Goal: Communication & Community: Answer question/provide support

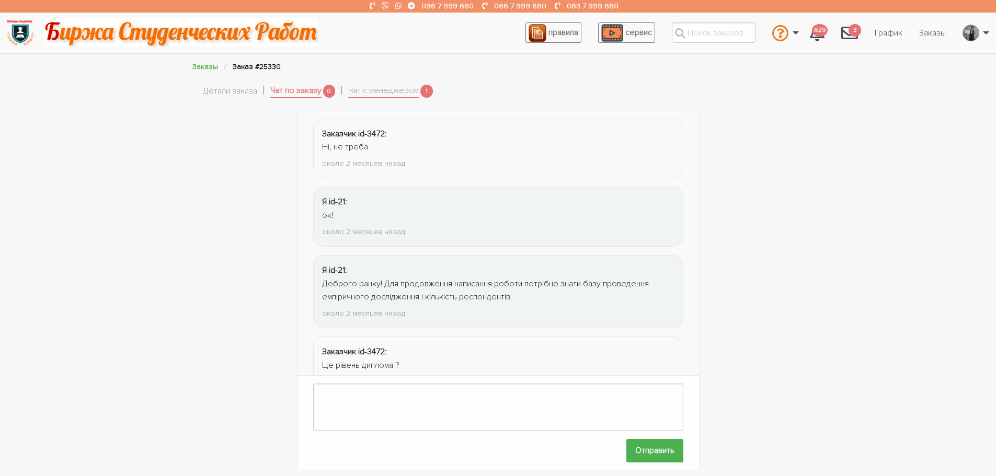
scroll to position [1493, 0]
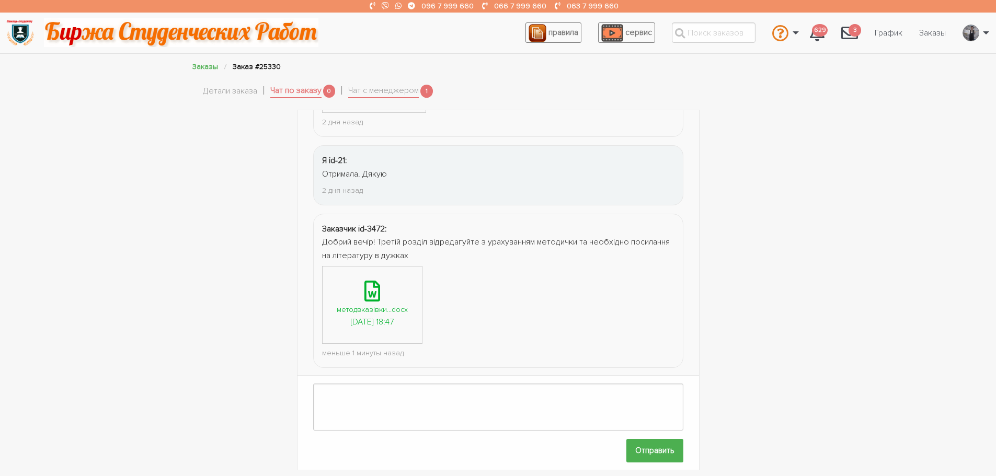
click at [368, 309] on div "методвказівки...docx" at bounding box center [372, 310] width 71 height 12
click at [366, 396] on textarea at bounding box center [498, 407] width 370 height 47
click at [234, 89] on link "Детали заказа" at bounding box center [230, 92] width 54 height 14
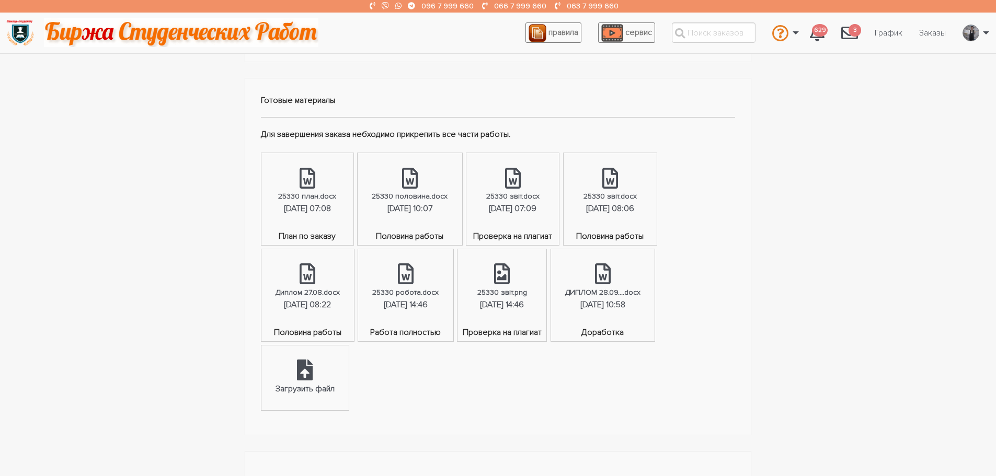
scroll to position [732, 0]
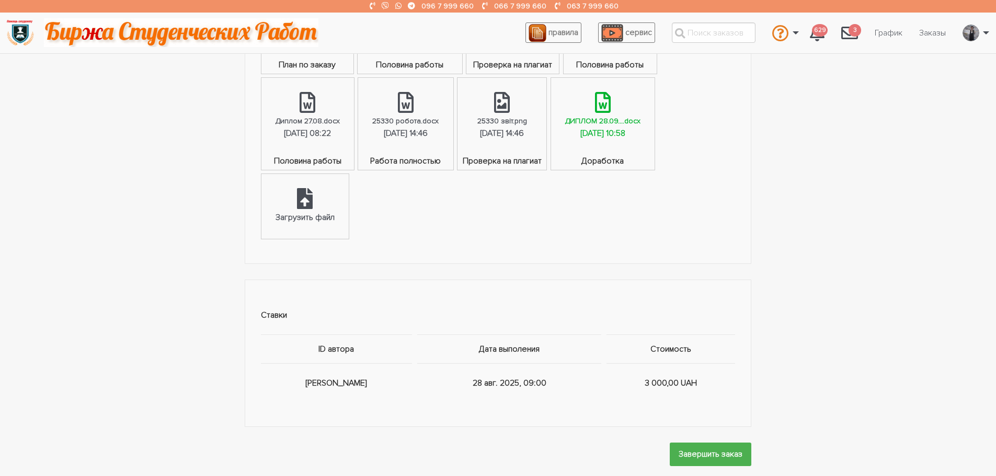
click at [641, 124] on div "ДИПЛОМ 28.09....docx" at bounding box center [602, 121] width 75 height 12
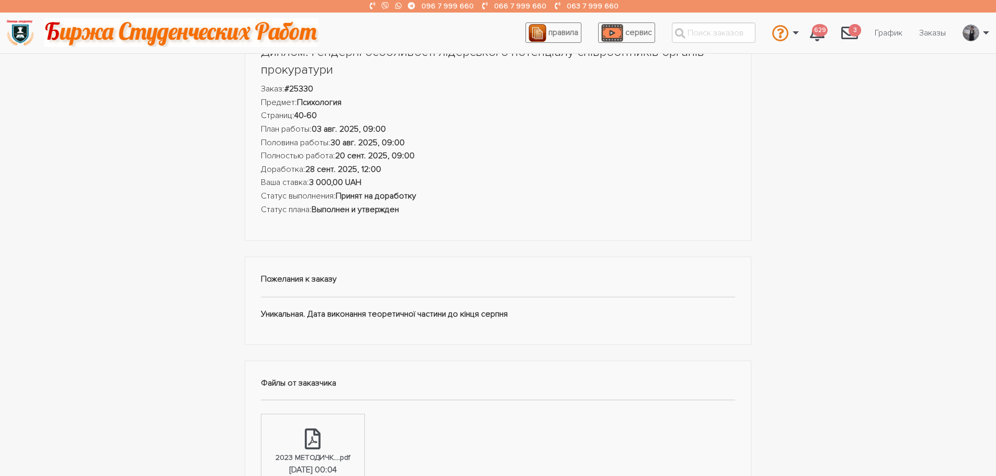
scroll to position [0, 0]
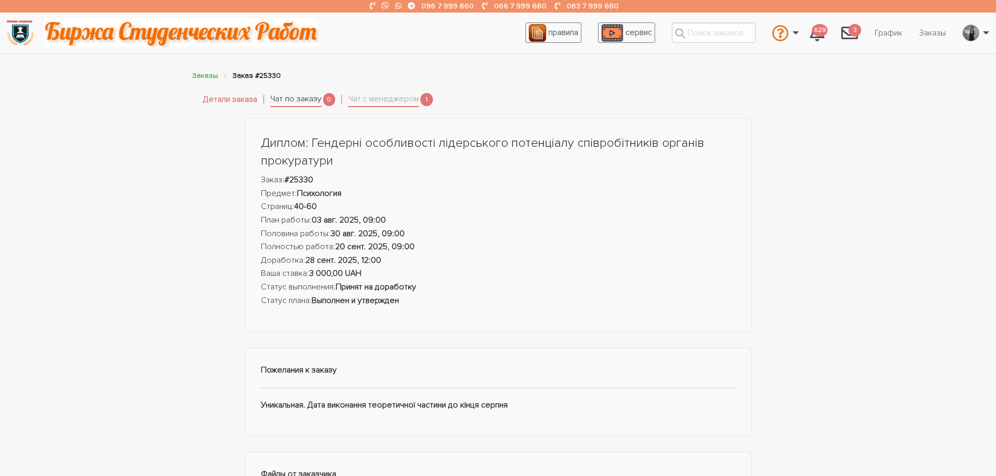
click at [306, 94] on link "Чат по заказу" at bounding box center [295, 100] width 51 height 15
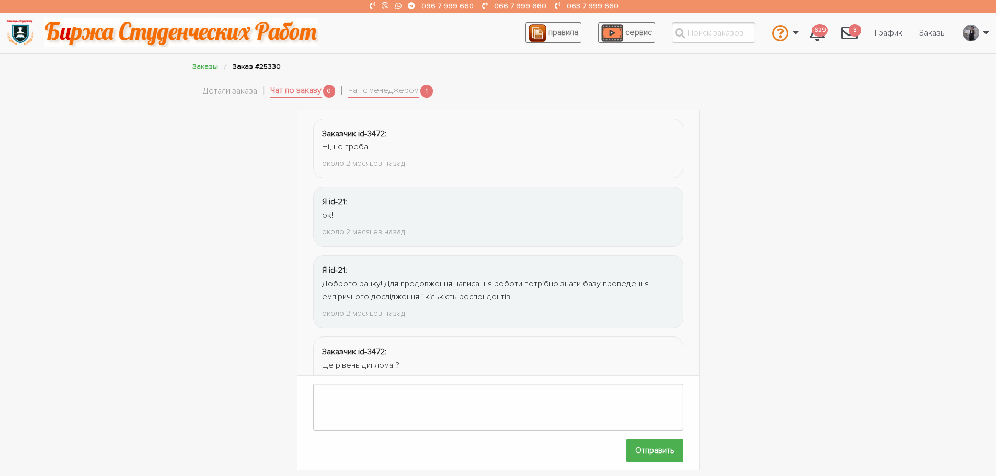
scroll to position [1494, 0]
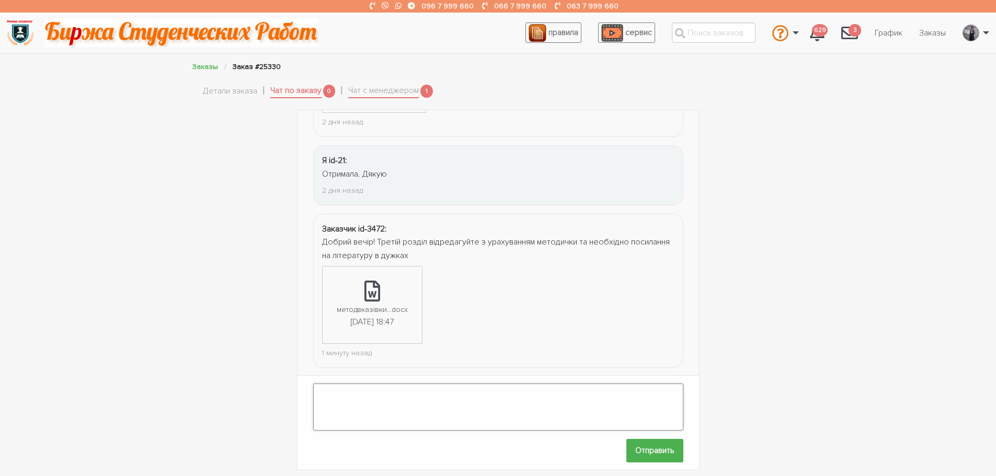
click at [368, 405] on textarea at bounding box center [498, 407] width 370 height 47
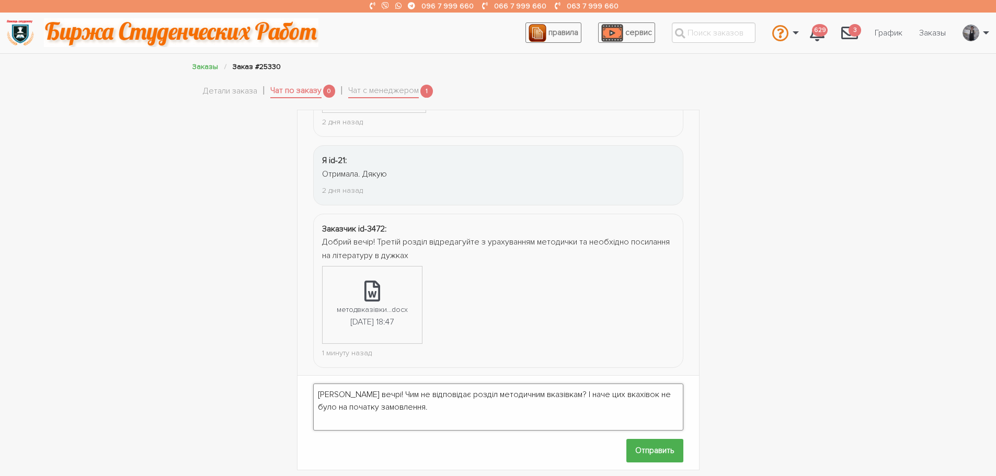
click at [562, 385] on textarea "[PERSON_NAME] вечрі! Чим не відповідає розділ методичним вказівкам? І наче цих …" at bounding box center [498, 407] width 370 height 47
click at [368, 384] on textarea "[PERSON_NAME] вечрі! Чим не відповідає розділ методичним вказівкам? Там назвим …" at bounding box center [498, 407] width 370 height 47
click at [362, 384] on textarea "[PERSON_NAME] вечрі! Чим не відповідає розділ методичним вказівкам? Там назвим …" at bounding box center [498, 407] width 370 height 47
click at [601, 390] on textarea "Добрий вечіір! Чим не відповідає розділ методичним вказівкам? Там назвим такі. …" at bounding box center [498, 407] width 370 height 47
click at [475, 400] on textarea "Добрий вечіір! Чим не відповідає розділ методичним вказівкам? Там назви такі. І…" at bounding box center [498, 407] width 370 height 47
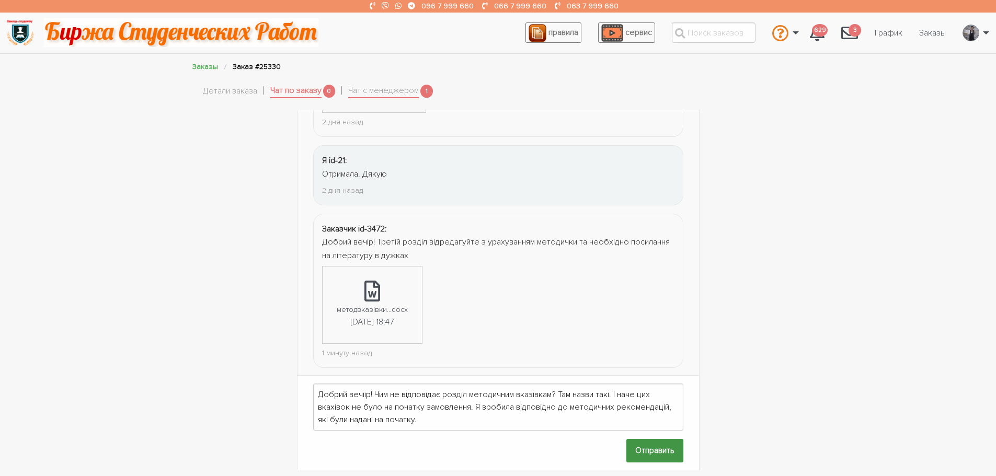
drag, startPoint x: 649, startPoint y: 445, endPoint x: 530, endPoint y: 403, distance: 126.2
click at [548, 408] on form "Добрий вечіір! Чим не відповідає розділ методичним вказівкам? Там назви такі. І…" at bounding box center [499, 423] width 402 height 94
drag, startPoint x: 475, startPoint y: 402, endPoint x: 563, endPoint y: 384, distance: 89.6
click at [563, 384] on textarea "Добрий вечіір! Чим не відповідає розділ методичним вказівкам? Там назви такі. І…" at bounding box center [498, 407] width 370 height 47
click at [457, 402] on textarea "Добрий вечіір! Чим не відповідає розділ методичним вказівкам? Там назви такі. І…" at bounding box center [498, 407] width 370 height 47
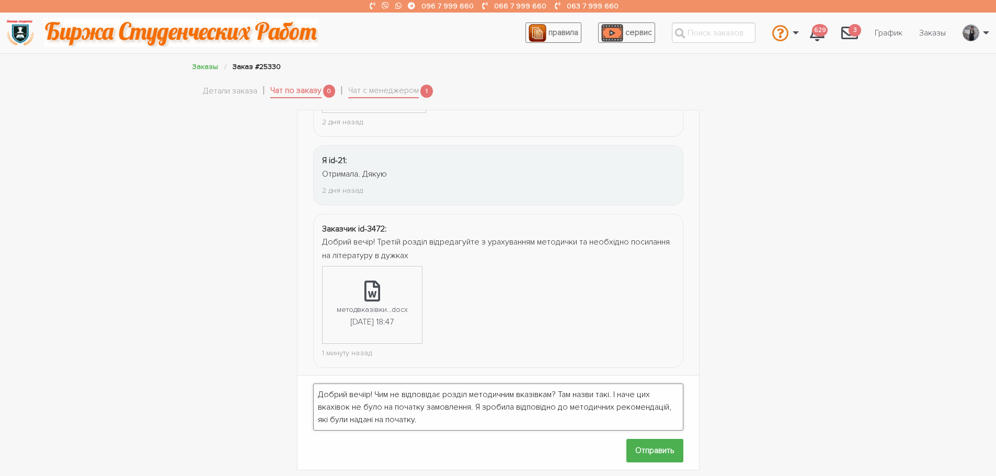
drag, startPoint x: 476, startPoint y: 400, endPoint x: 620, endPoint y: 388, distance: 143.8
click at [620, 388] on textarea "Добрий вечіір! Чим не відповідає розділ методичним вказівкам? Там назви такі. І…" at bounding box center [498, 407] width 370 height 47
type textarea "Добрий вечіір! Чим не відповідає розділ методичним вказівкам? Там назви такі.Я …"
click at [652, 439] on input "Отправить" at bounding box center [655, 451] width 57 height 24
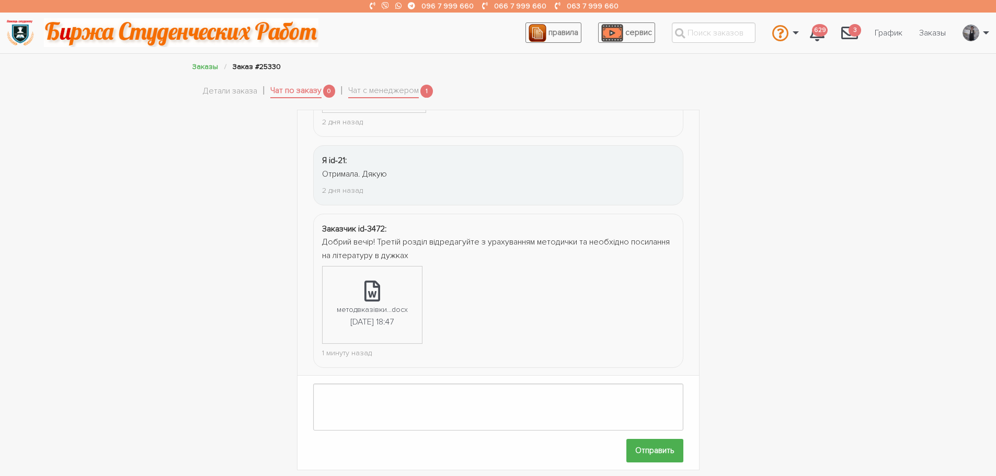
scroll to position [1576, 0]
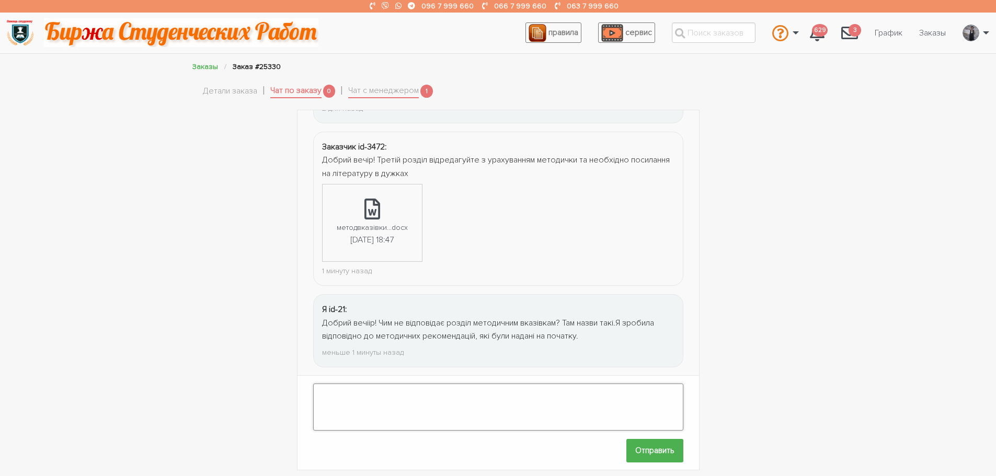
click at [401, 391] on textarea at bounding box center [498, 407] width 370 height 47
type textarea "Будь ласка, біль конкретно, чим не відповідає, що змінити?"
click at [638, 446] on input "Отправить" at bounding box center [655, 451] width 57 height 24
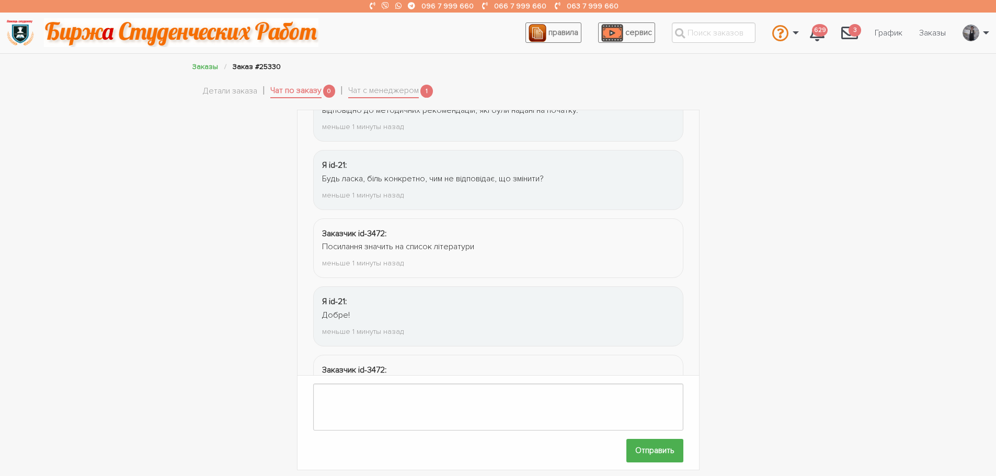
scroll to position [1849, 0]
